Goal: Use online tool/utility: Use online tool/utility

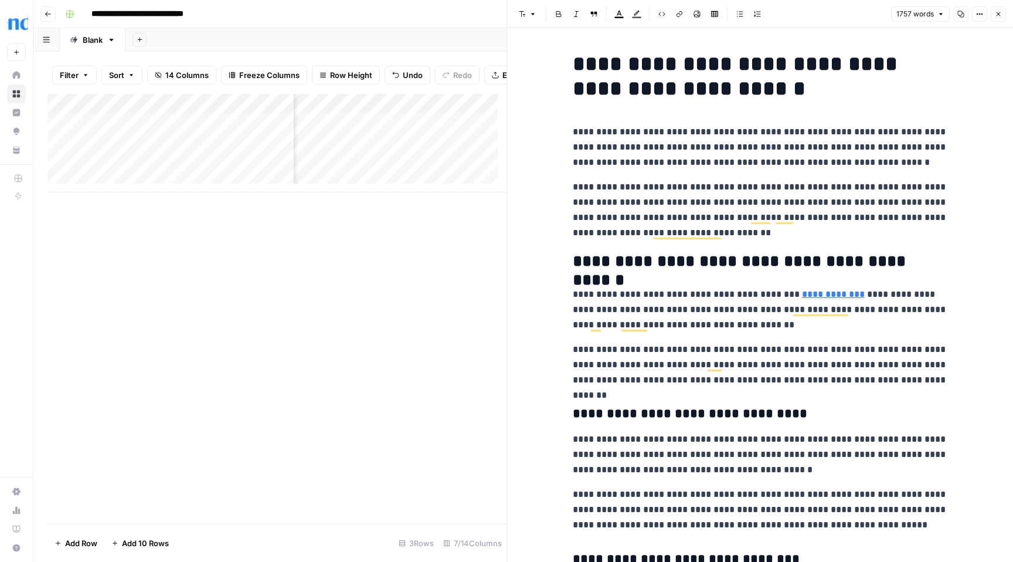
scroll to position [2173, 0]
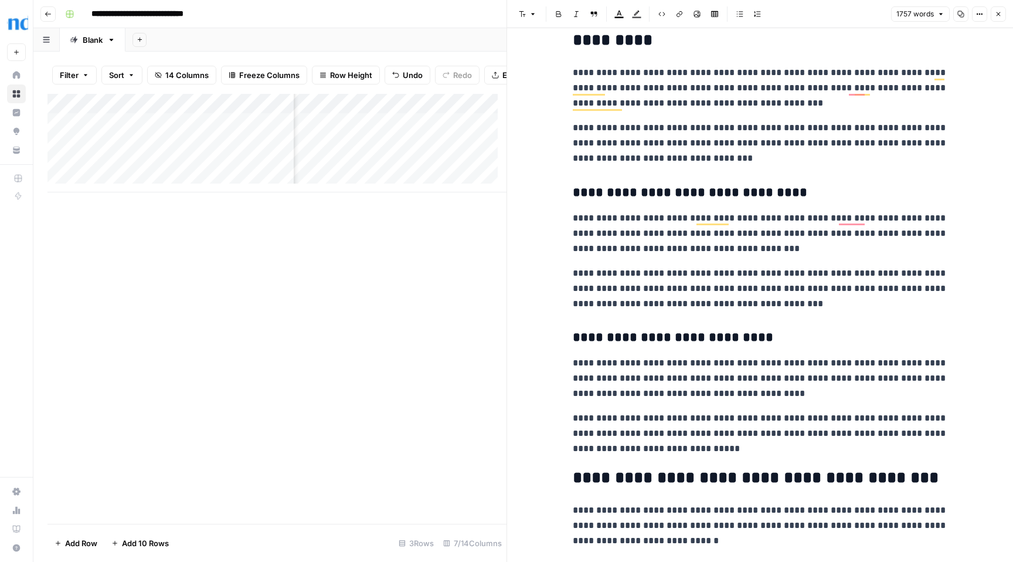
click at [1001, 13] on icon "button" at bounding box center [998, 14] width 7 height 7
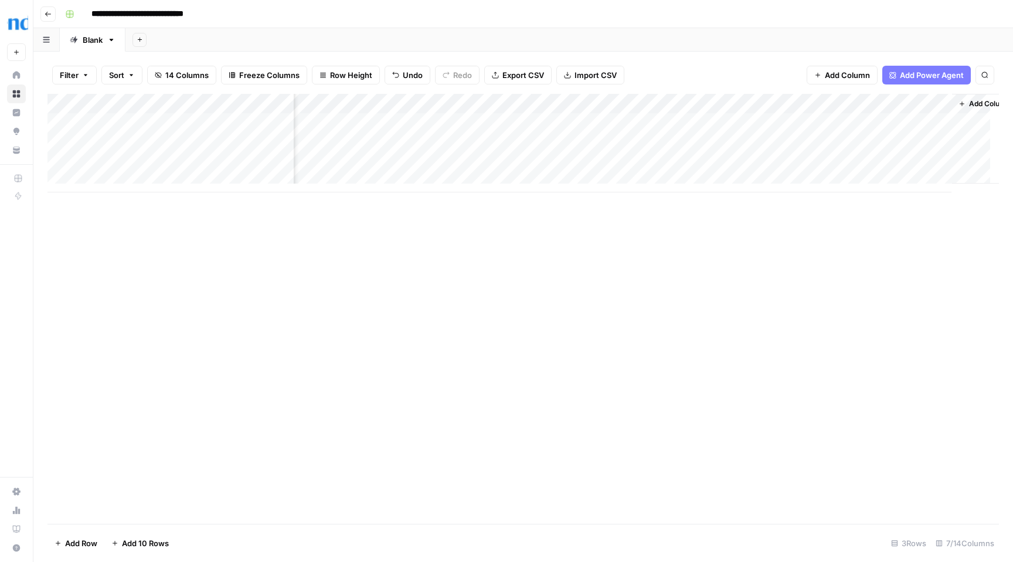
scroll to position [0, 151]
click at [898, 123] on div "Add Column" at bounding box center [522, 143] width 951 height 98
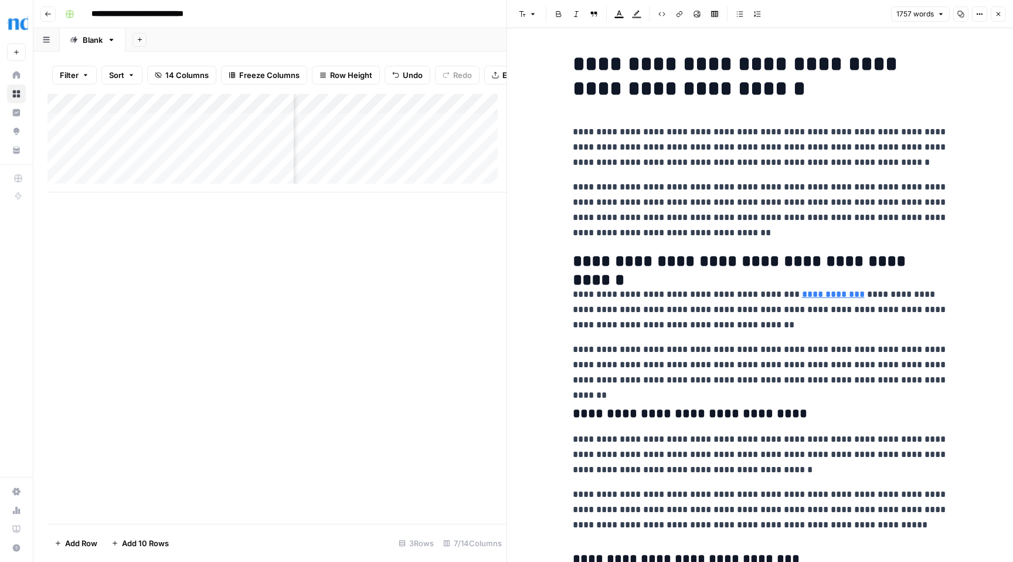
click at [998, 12] on icon "button" at bounding box center [998, 14] width 7 height 7
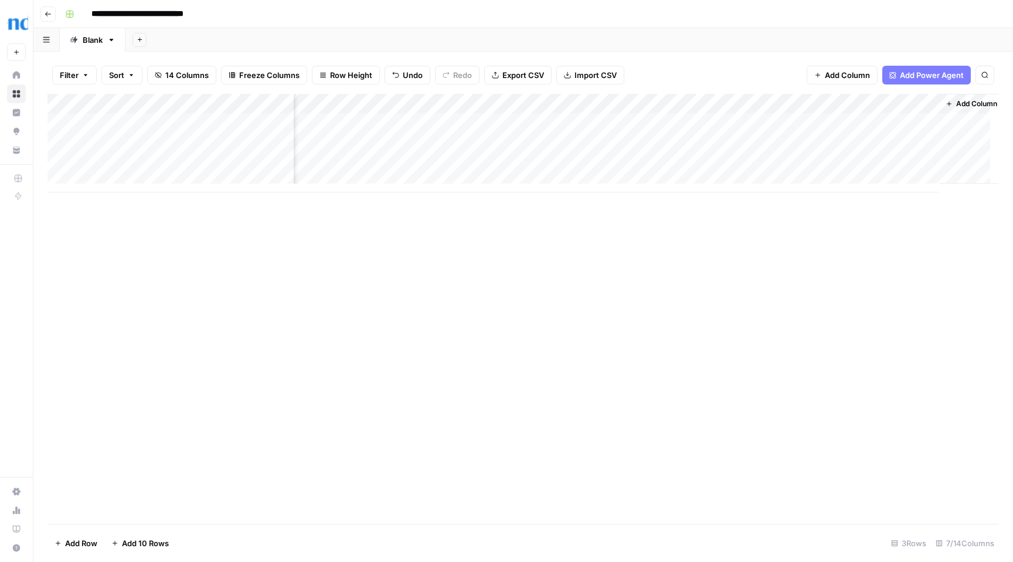
scroll to position [0, 151]
click at [898, 121] on div "Add Column" at bounding box center [522, 143] width 951 height 98
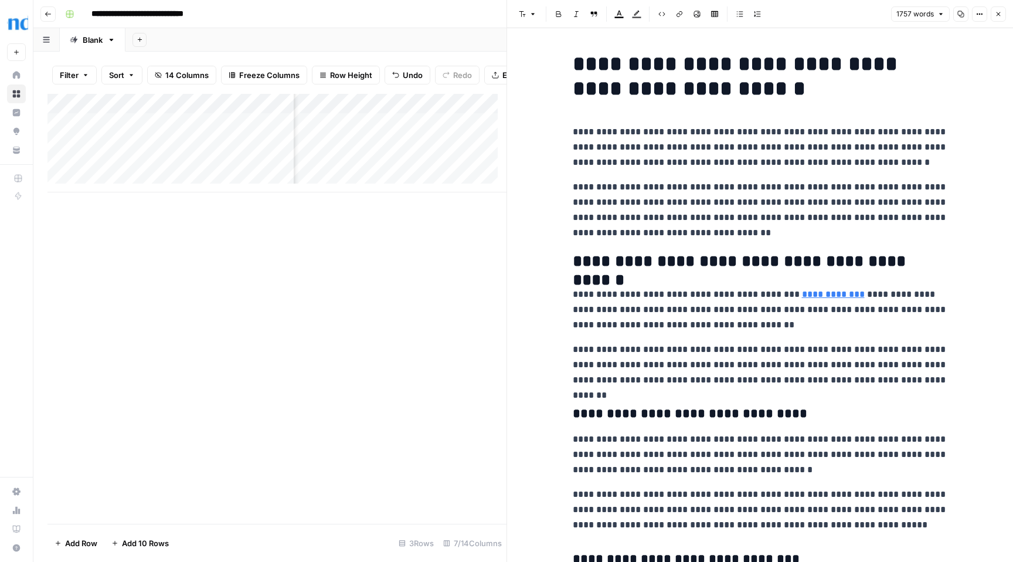
click at [996, 15] on icon "button" at bounding box center [998, 14] width 7 height 7
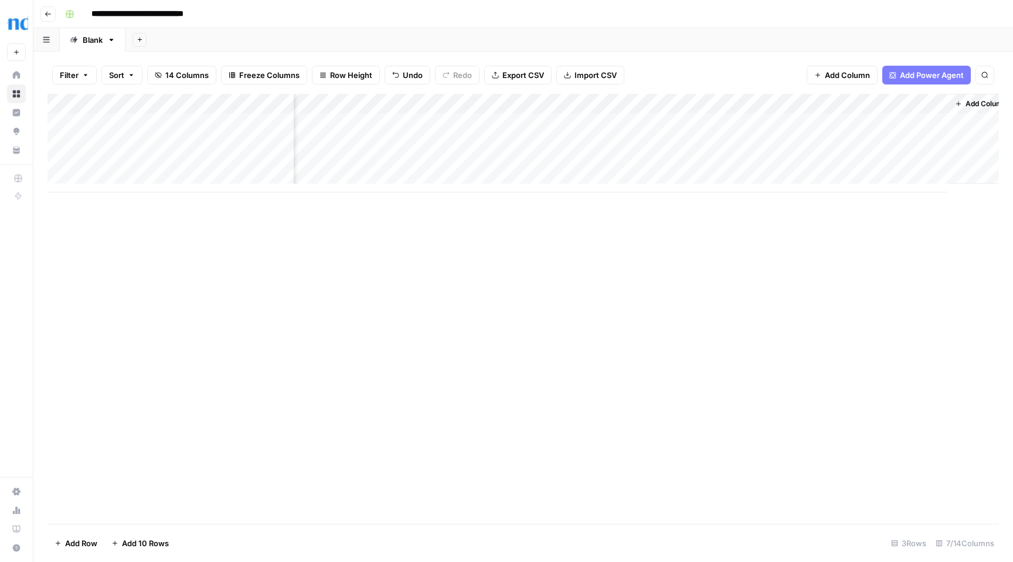
scroll to position [0, 137]
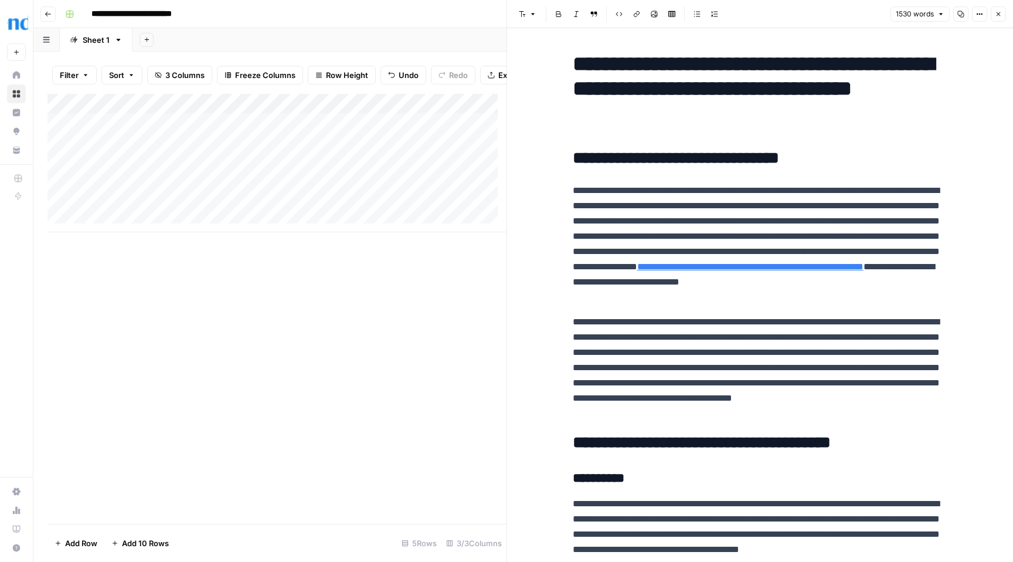
click at [997, 16] on icon "button" at bounding box center [998, 14] width 7 height 7
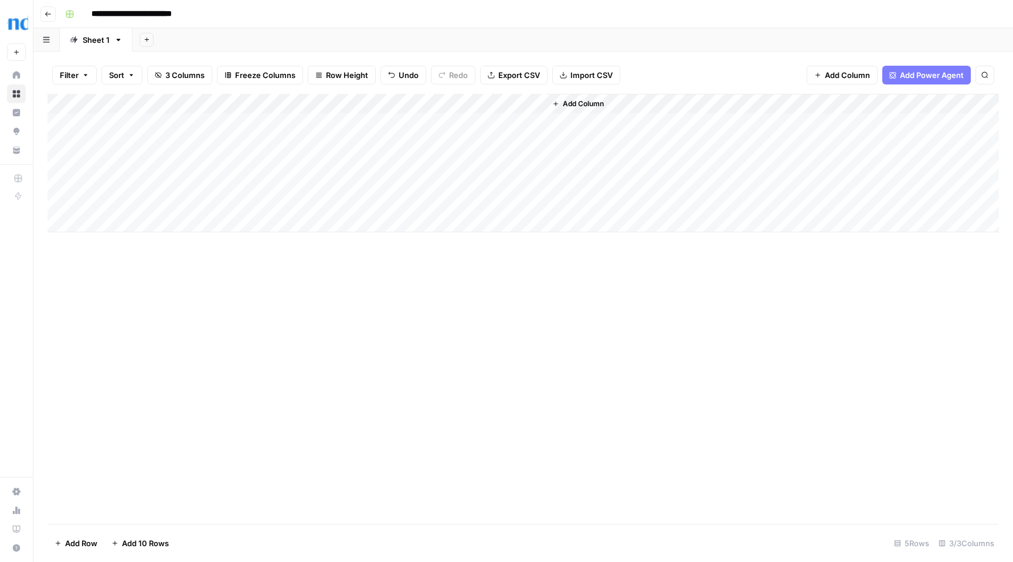
click at [430, 162] on div "Add Column" at bounding box center [522, 163] width 951 height 138
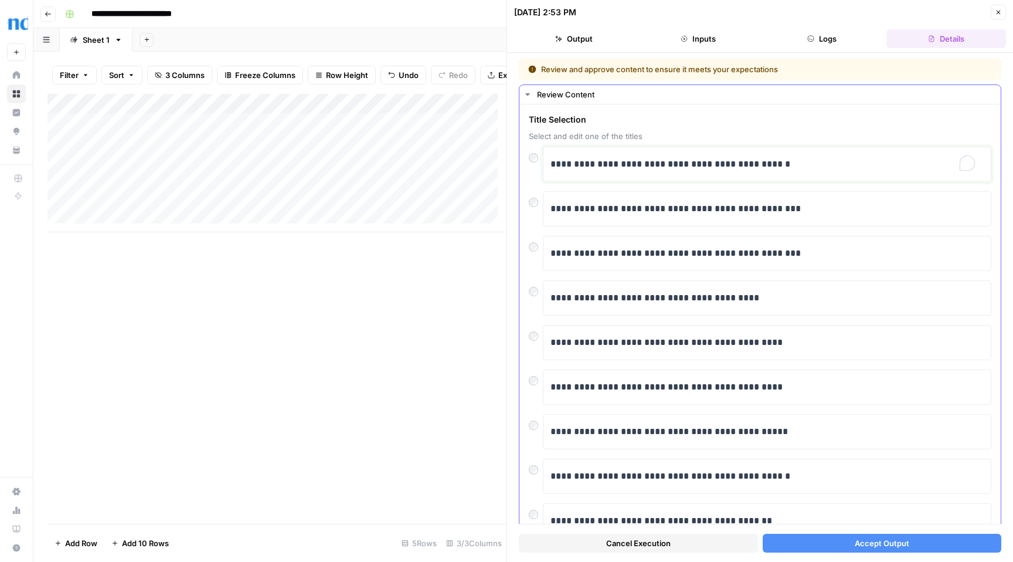
drag, startPoint x: 762, startPoint y: 164, endPoint x: 818, endPoint y: 163, distance: 56.3
click at [818, 163] on p "**********" at bounding box center [762, 164] width 424 height 15
click at [867, 537] on span "Accept Output" at bounding box center [882, 543] width 55 height 12
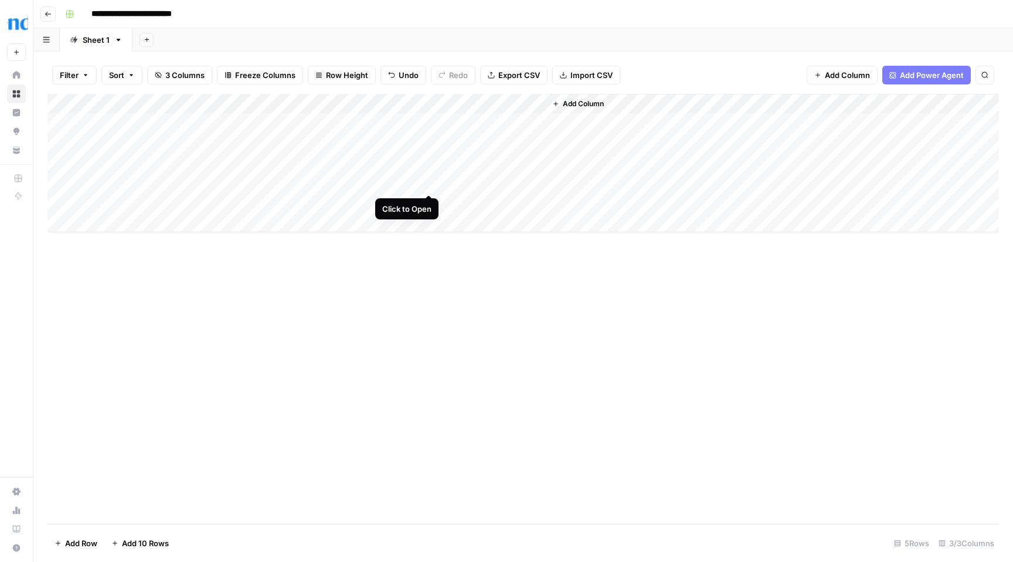
click at [431, 183] on div "Add Column" at bounding box center [522, 163] width 951 height 138
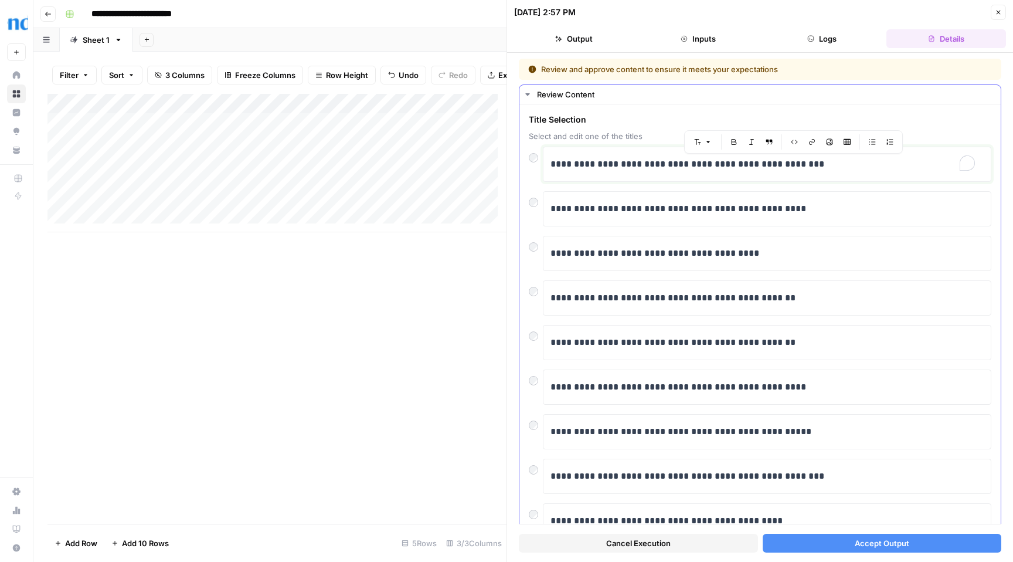
drag, startPoint x: 776, startPoint y: 162, endPoint x: 813, endPoint y: 165, distance: 36.4
click at [813, 165] on p "**********" at bounding box center [762, 164] width 424 height 15
click at [843, 171] on p "**********" at bounding box center [762, 164] width 424 height 15
click at [879, 537] on span "Accept Output" at bounding box center [882, 543] width 55 height 12
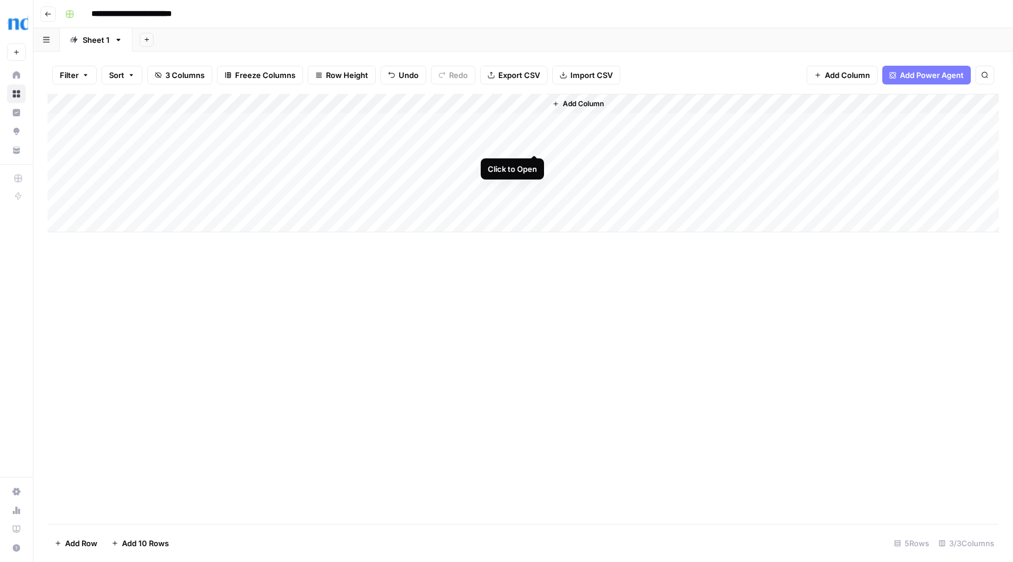
click at [533, 142] on div "Add Column" at bounding box center [522, 163] width 951 height 138
